Goal: Information Seeking & Learning: Compare options

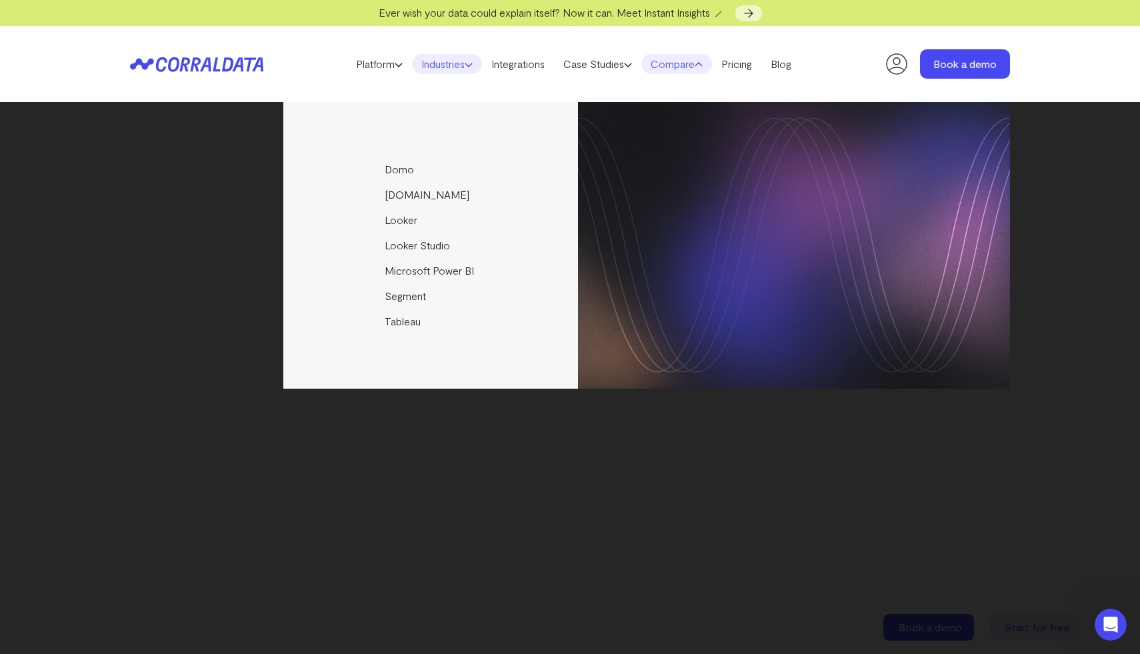
click at [460, 65] on link "Industries" at bounding box center [447, 64] width 70 height 20
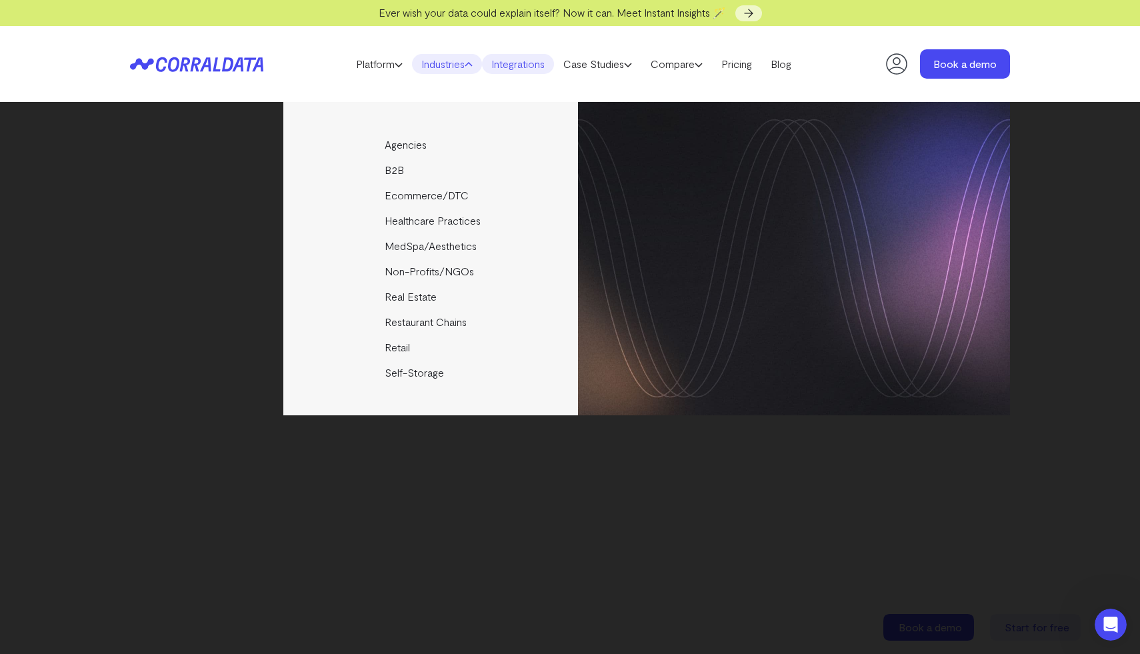
click at [532, 64] on link "Integrations" at bounding box center [518, 64] width 72 height 20
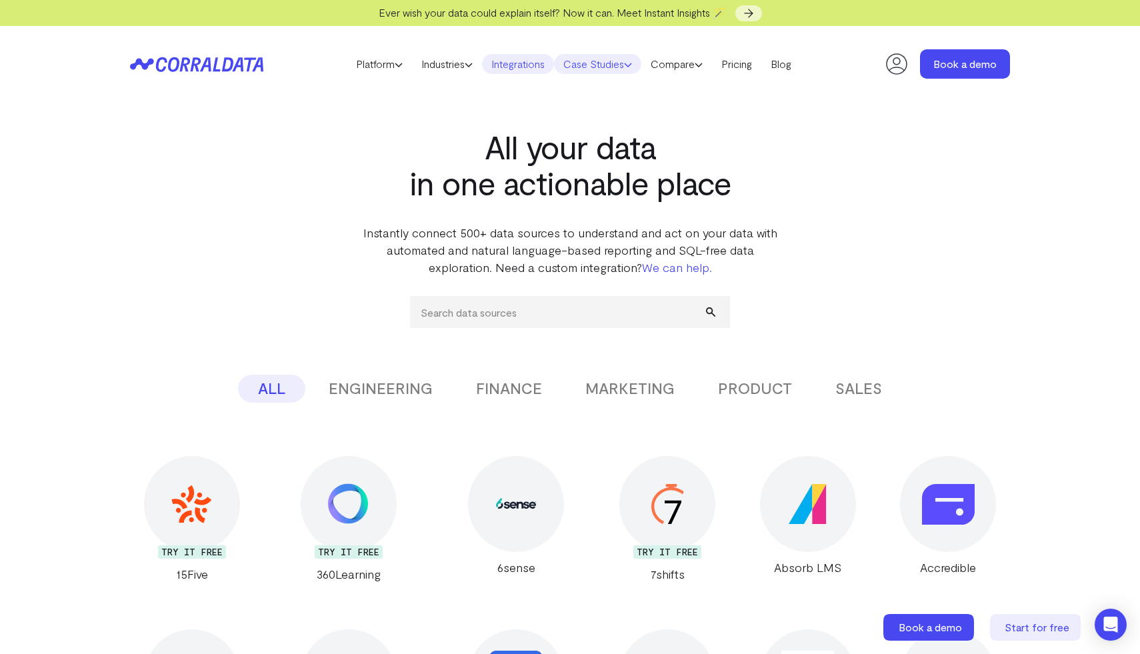
click at [632, 65] on icon at bounding box center [628, 65] width 8 height 8
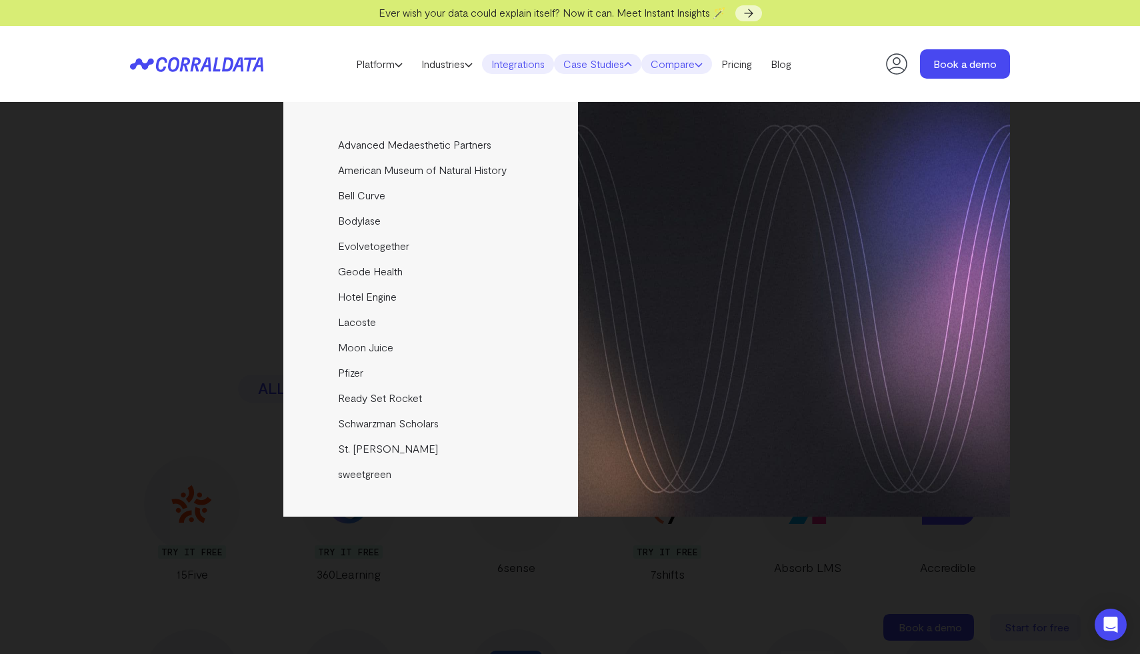
click at [699, 67] on link "Compare" at bounding box center [677, 64] width 71 height 20
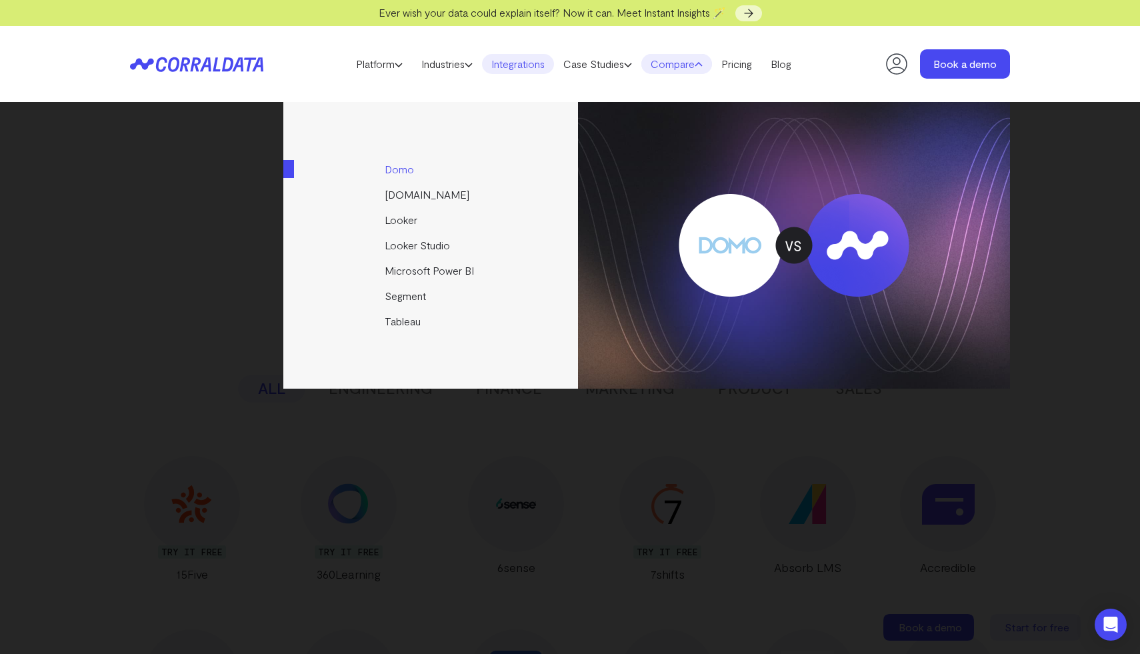
click at [402, 169] on link "Domo" at bounding box center [431, 169] width 297 height 25
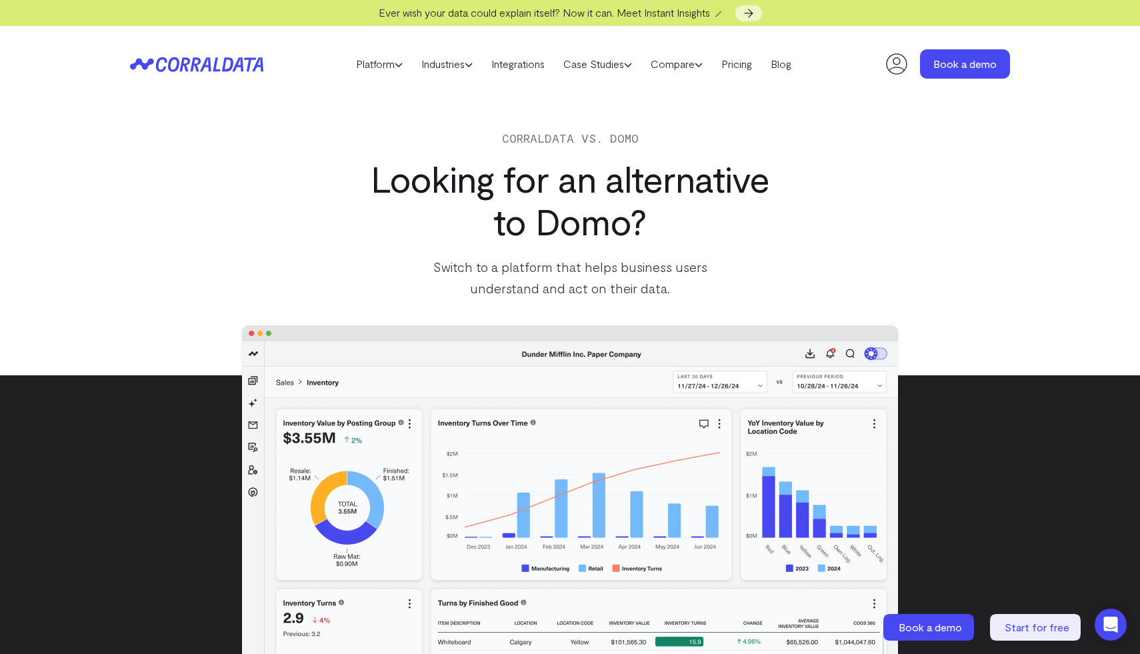
click at [972, 287] on div "Corraldata vs. Domo Looking for an alternative to Domo? Switch to a platform th…" at bounding box center [570, 238] width 960 height 273
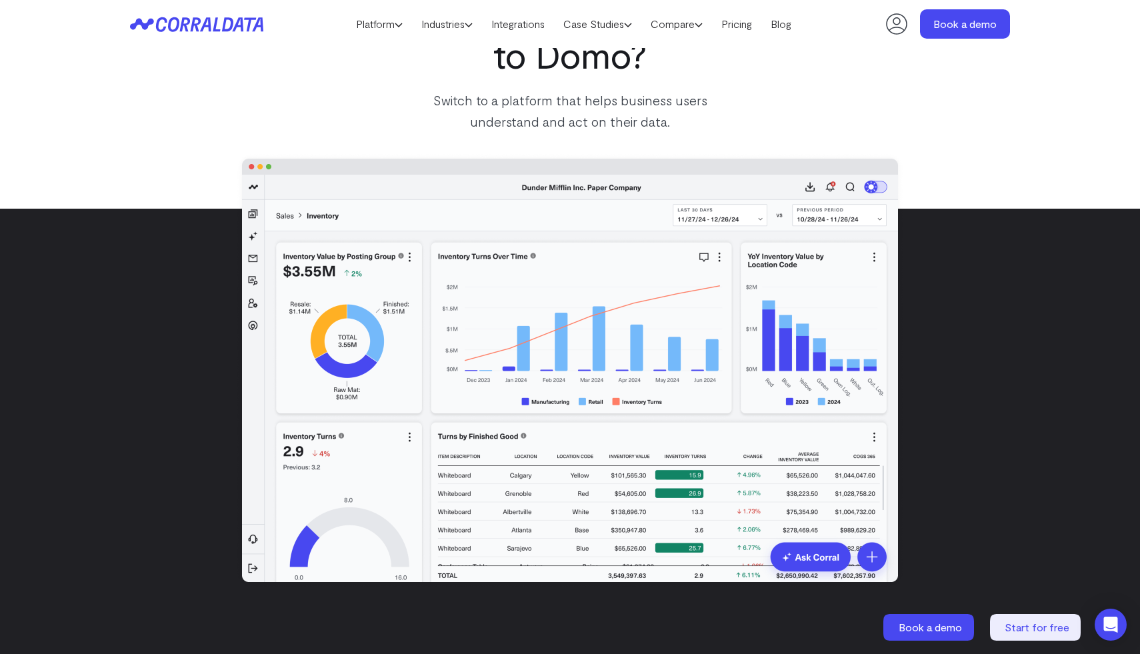
scroll to position [132, 0]
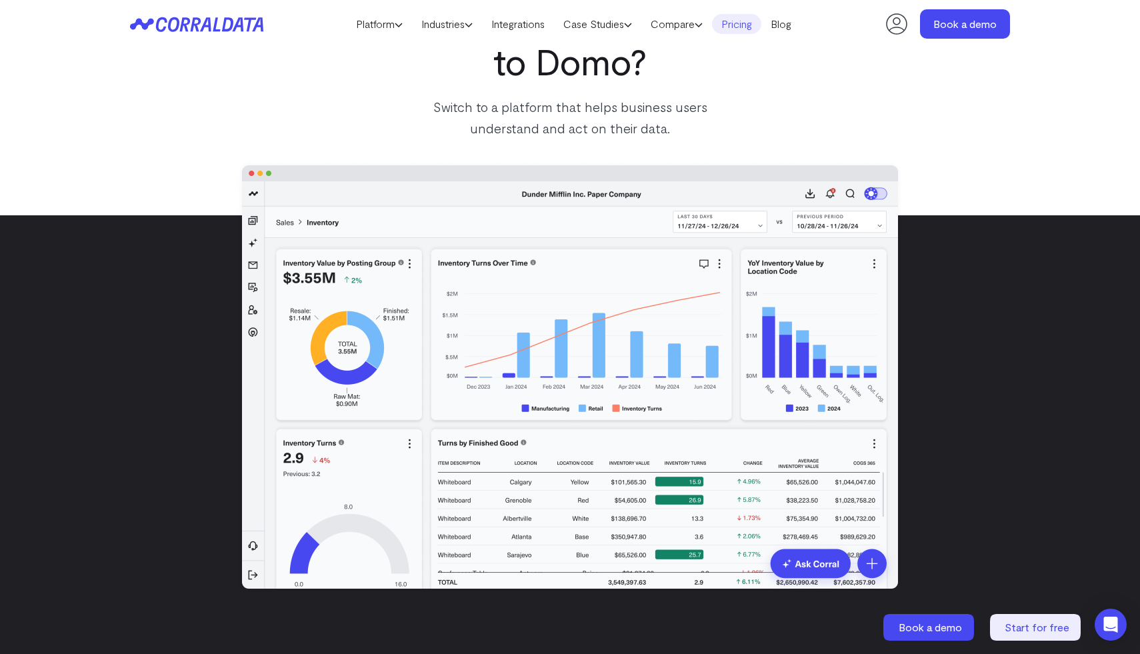
click at [751, 27] on link "Pricing" at bounding box center [736, 24] width 49 height 20
